Goal: Transaction & Acquisition: Download file/media

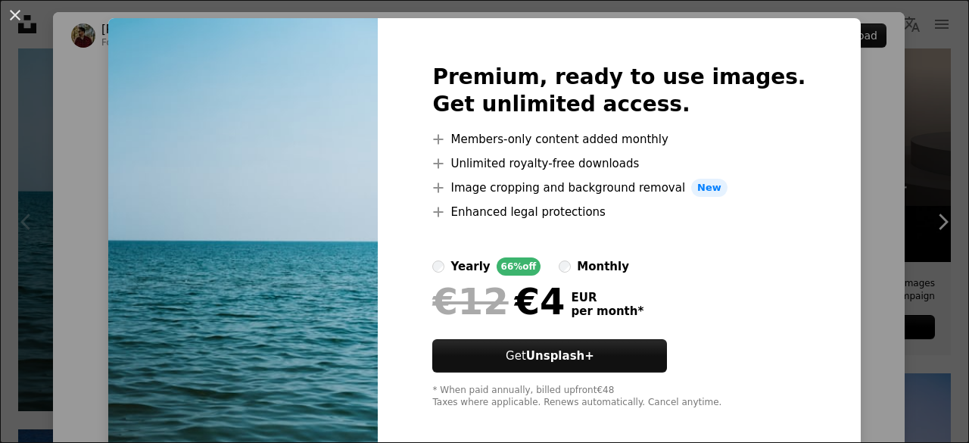
scroll to position [42, 0]
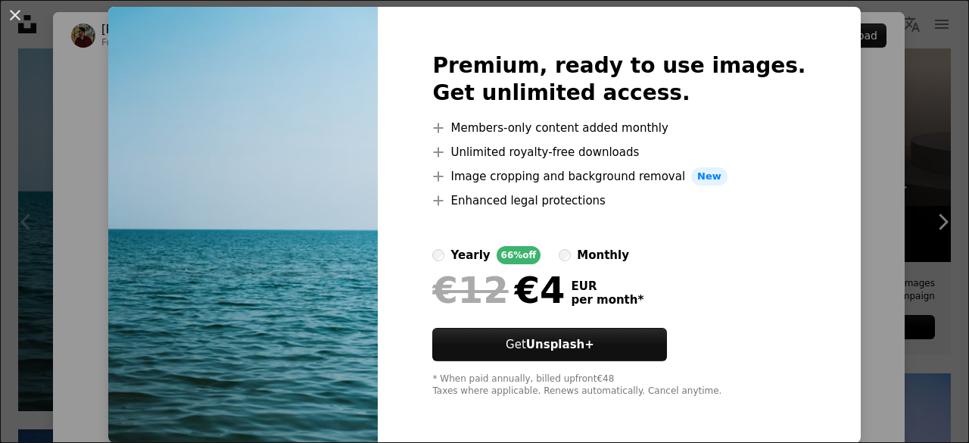
click at [858, 138] on div "An X shape Premium, ready to use images. Get unlimited access. A plus sign Memb…" at bounding box center [484, 221] width 969 height 443
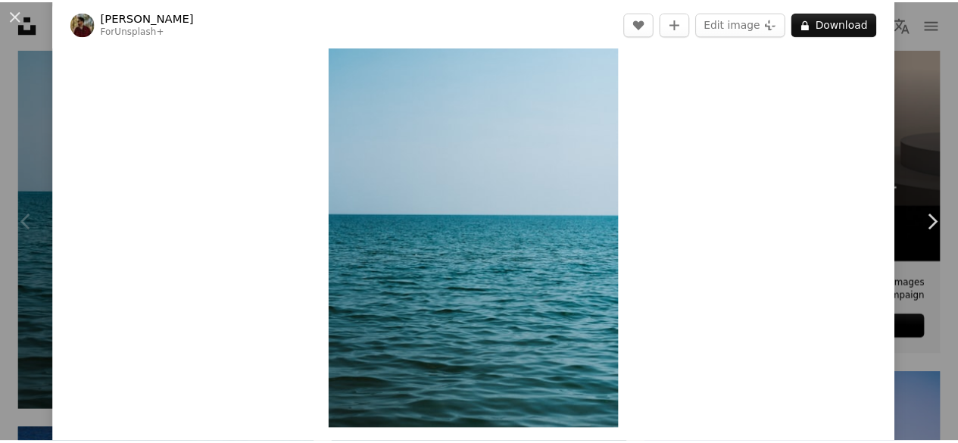
scroll to position [151, 0]
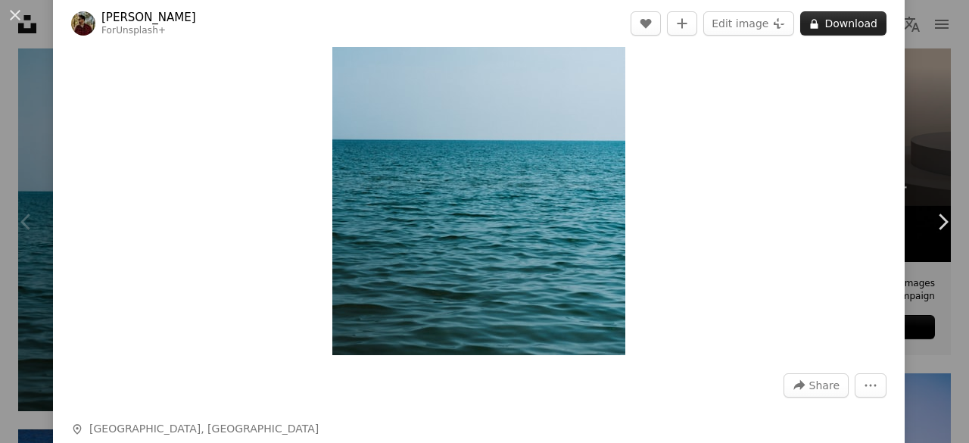
click at [807, 30] on button "A lock Download" at bounding box center [844, 23] width 86 height 24
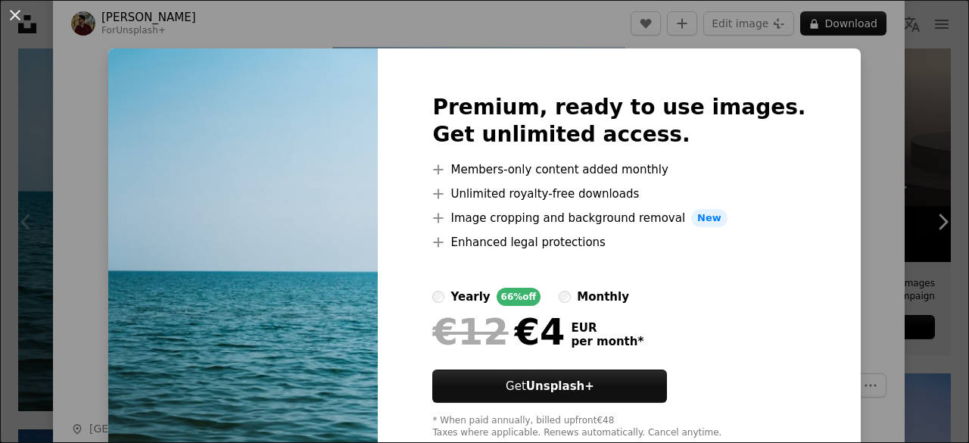
click at [869, 80] on div "An X shape Premium, ready to use images. Get unlimited access. A plus sign Memb…" at bounding box center [484, 221] width 969 height 443
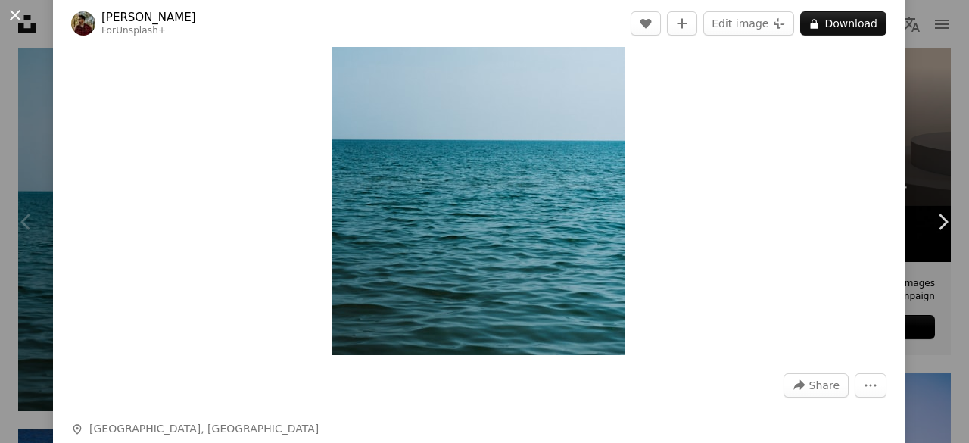
click at [10, 10] on button "An X shape" at bounding box center [15, 15] width 18 height 18
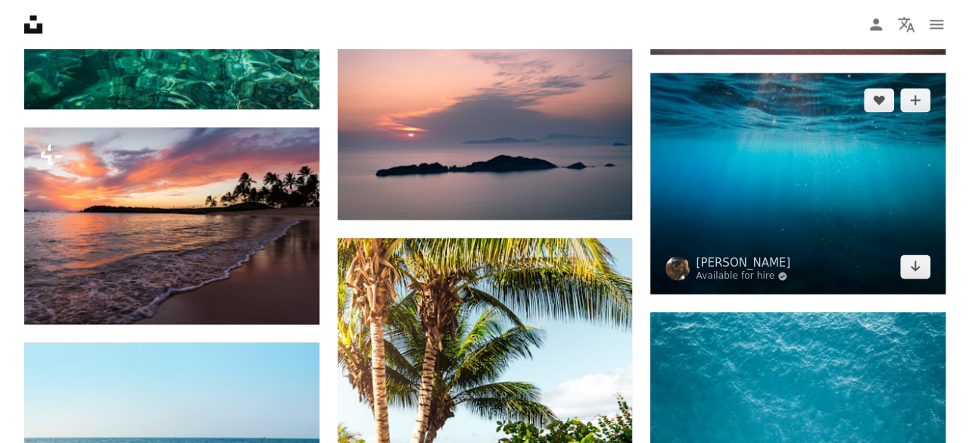
scroll to position [1288, 0]
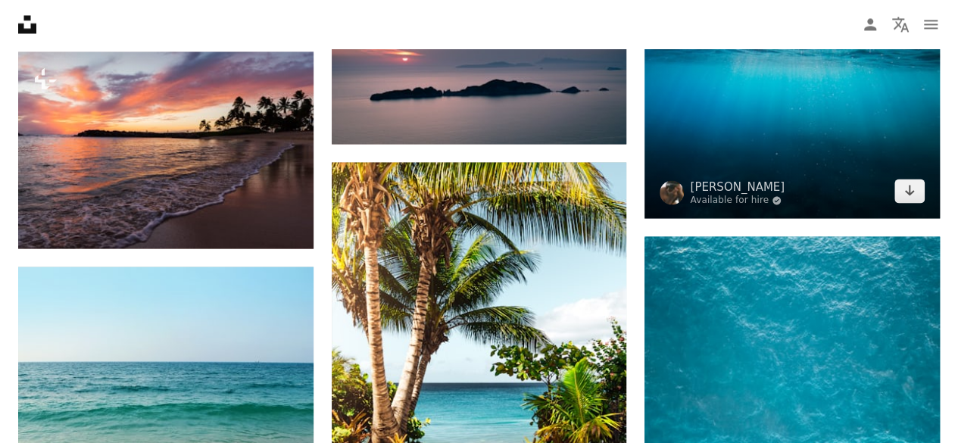
click at [839, 145] on img at bounding box center [792, 107] width 295 height 221
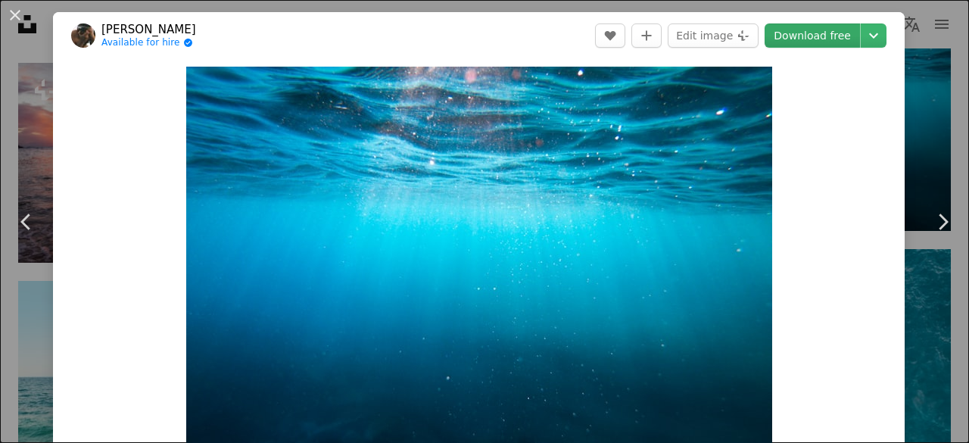
click at [827, 39] on link "Download free" at bounding box center [812, 35] width 95 height 24
